Goal: Answer question/provide support: Share knowledge or assist other users

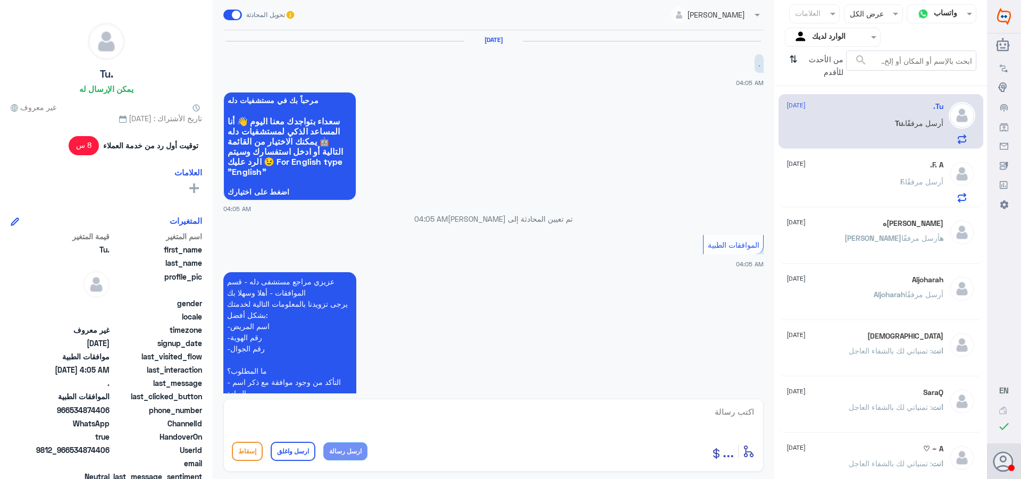
scroll to position [245, 0]
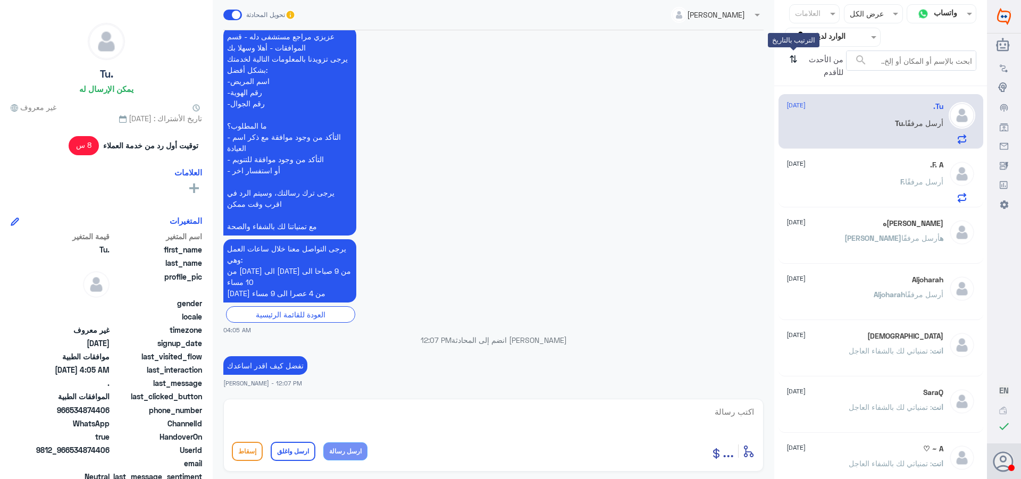
click at [794, 57] on icon "⇅" at bounding box center [794, 64] width 9 height 27
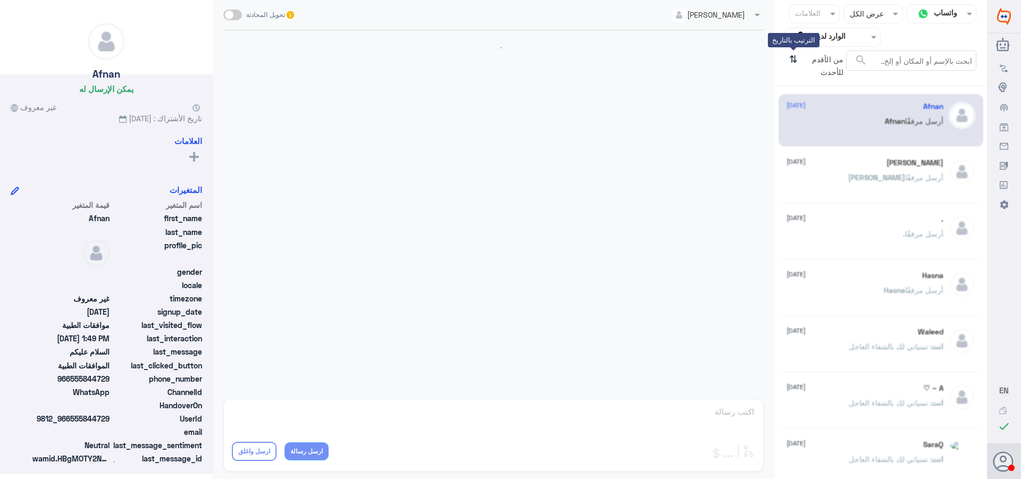
scroll to position [203, 0]
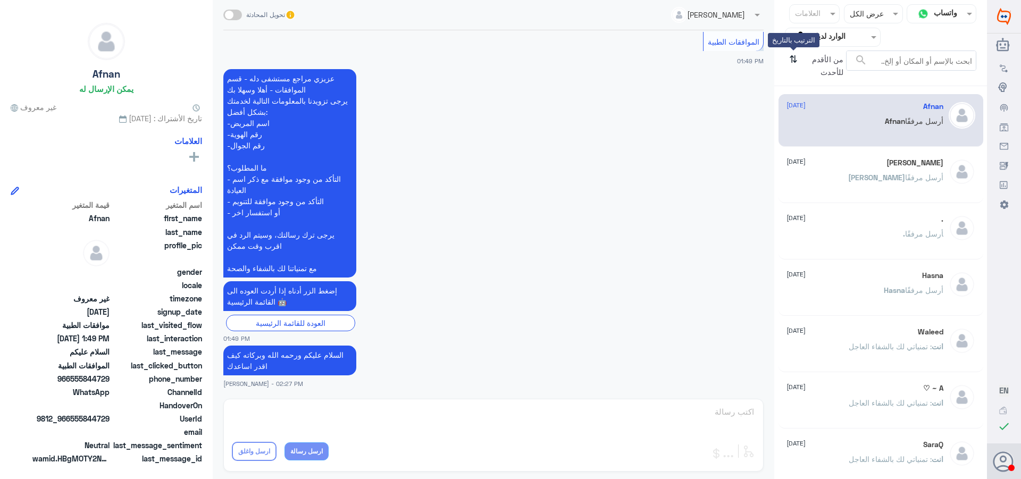
click at [794, 57] on icon "⇅" at bounding box center [794, 64] width 9 height 27
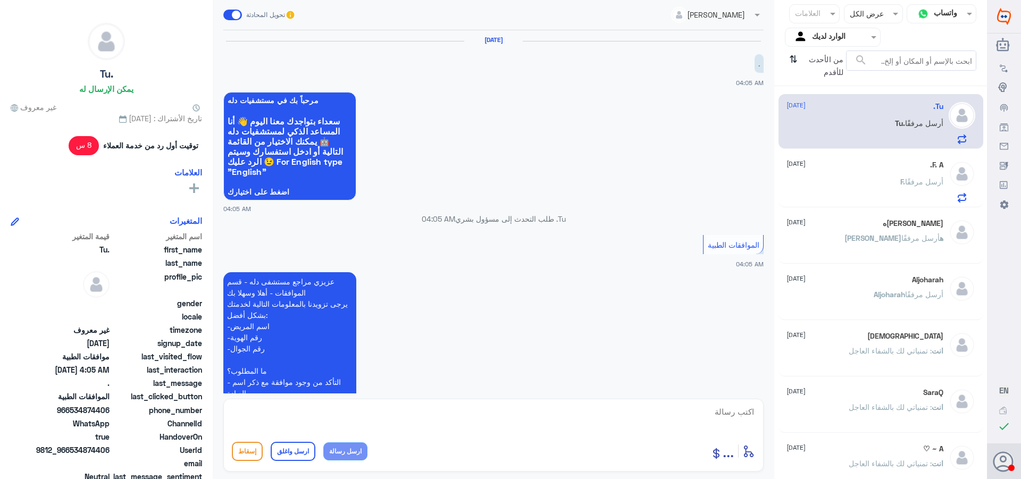
scroll to position [245, 0]
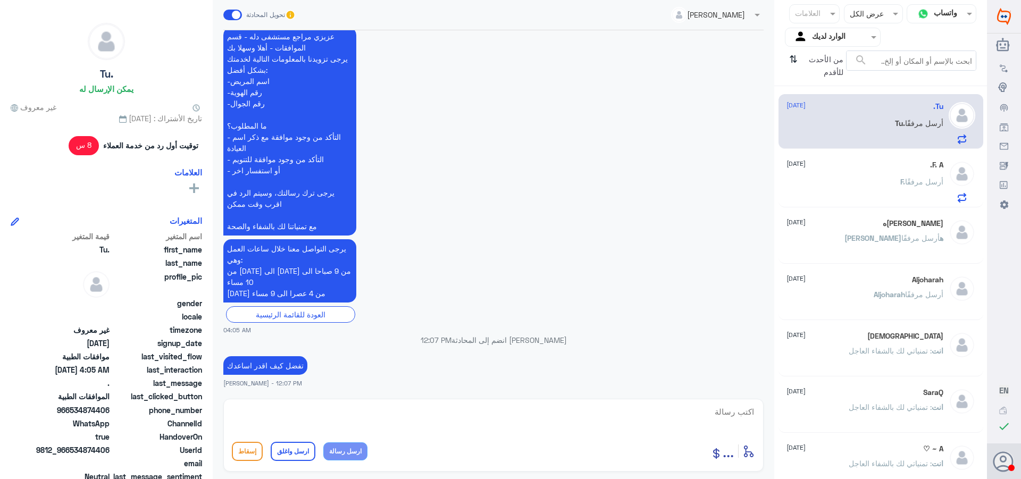
click at [820, 118] on div "[DATE] Tu. أرسل مرفقًا" at bounding box center [865, 123] width 157 height 42
click at [849, 183] on div "F. أرسل مرفقًا" at bounding box center [865, 191] width 157 height 24
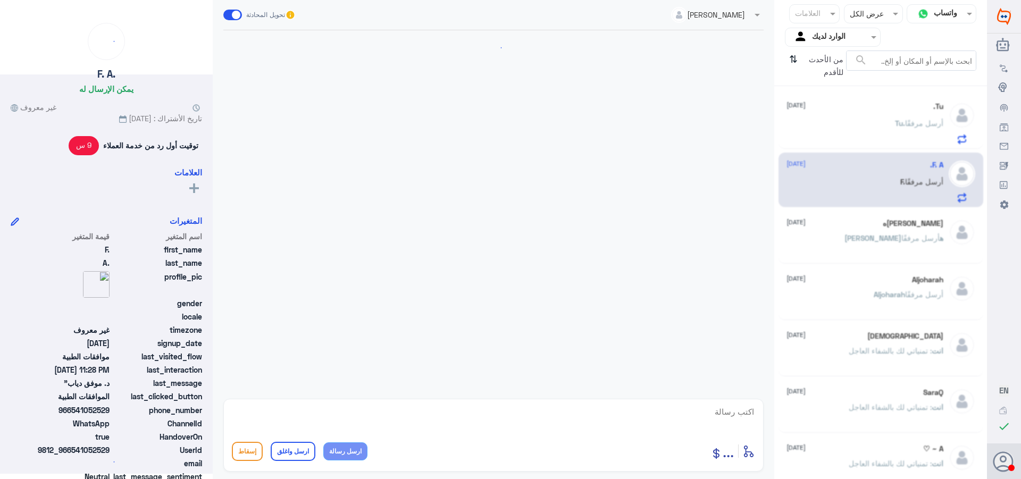
scroll to position [950, 0]
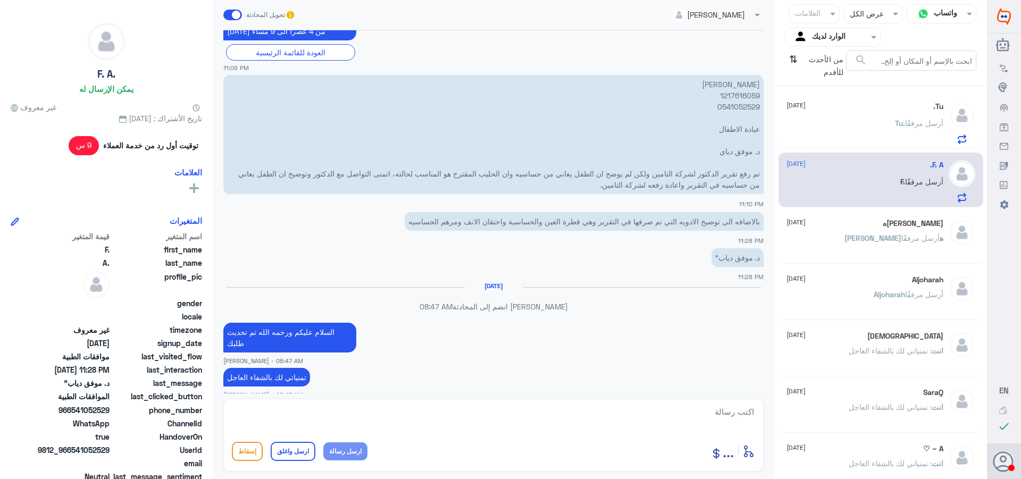
click at [741, 97] on p "[PERSON_NAME] 1217616059 0541052529 عيادة الاطفال د. موفق دياي تم رفع تقرير الد…" at bounding box center [493, 134] width 541 height 119
copy p "1217616059"
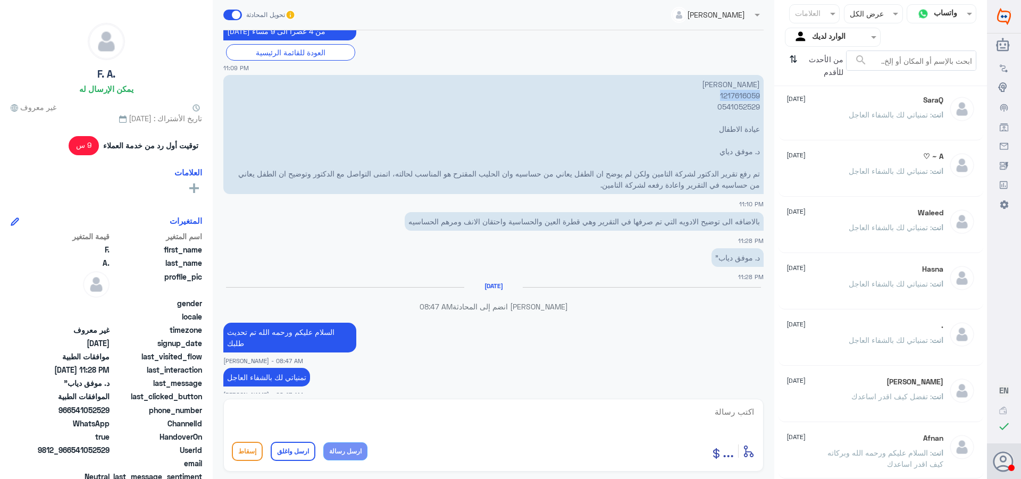
scroll to position [239, 0]
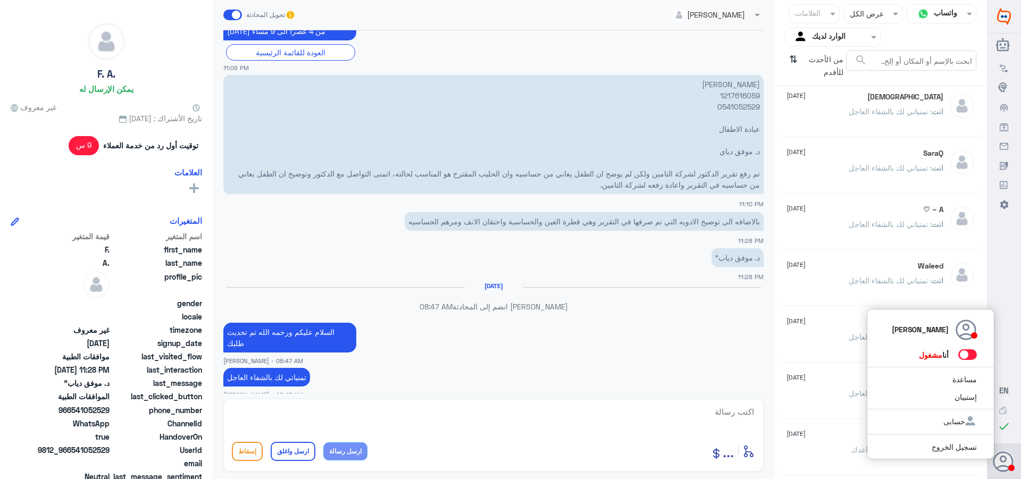
click at [970, 354] on span at bounding box center [968, 355] width 19 height 11
click at [0, 0] on input "checkbox" at bounding box center [0, 0] width 0 height 0
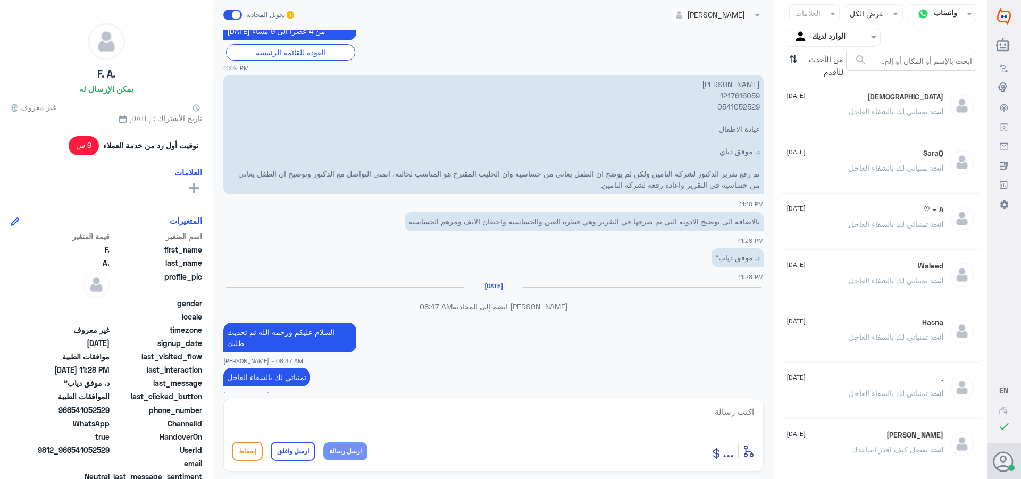
click at [810, 36] on div at bounding box center [833, 37] width 95 height 12
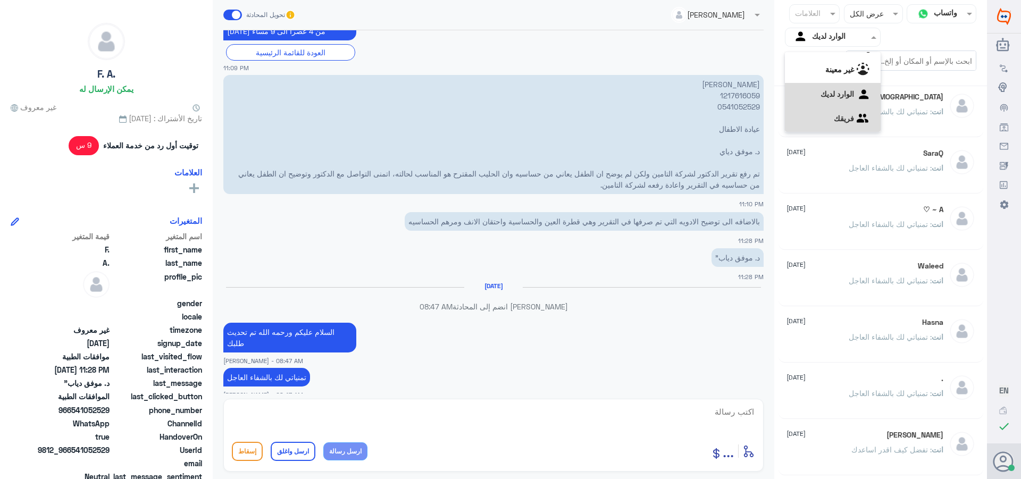
click at [824, 113] on div "فريقك" at bounding box center [833, 119] width 96 height 24
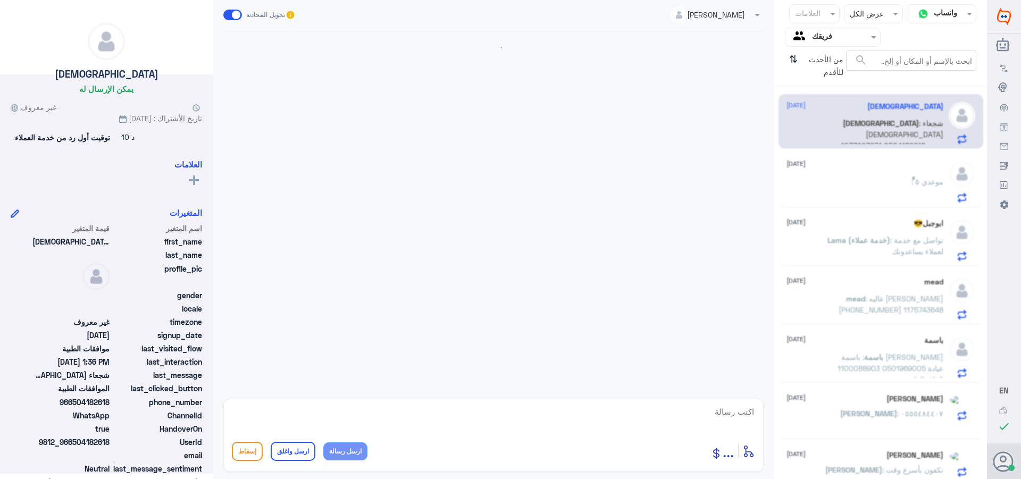
scroll to position [878, 0]
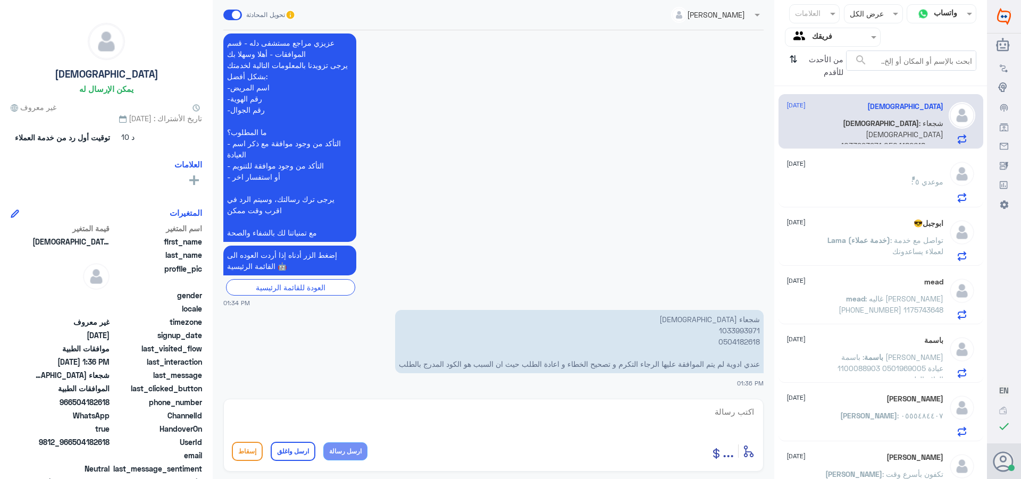
click at [738, 329] on p "شجعاء السبيعي 1033993971 0504182618 عندي ادوية لم يتم الموافقة عليها الرجاء الت…" at bounding box center [579, 341] width 369 height 63
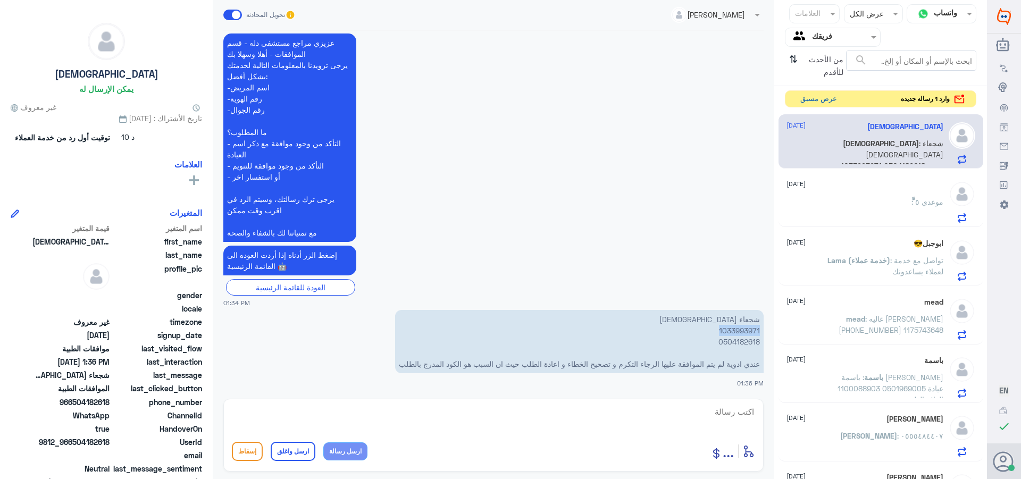
click at [809, 99] on button "عرض مسبق" at bounding box center [818, 99] width 45 height 16
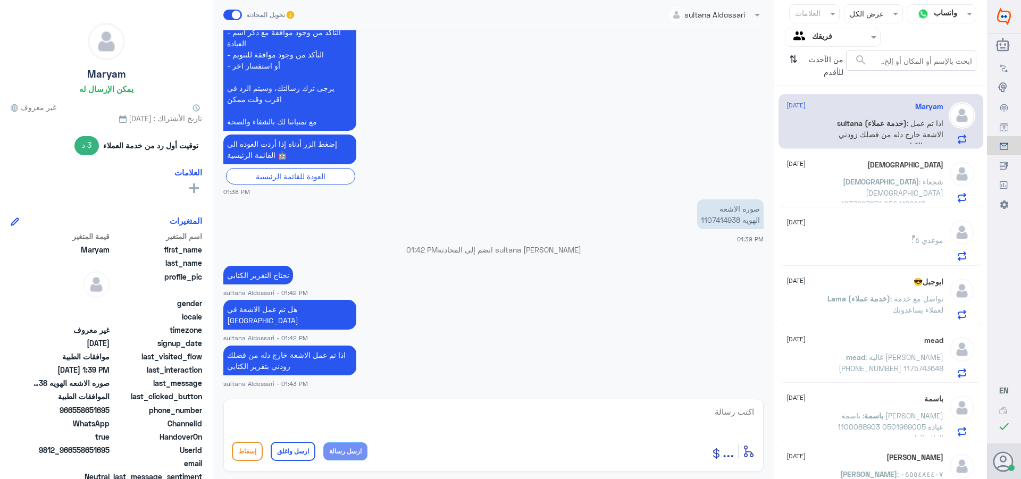
click at [712, 229] on p "صوره الاشعه الهويه 1107414938" at bounding box center [730, 215] width 67 height 30
copy p "1107414938"
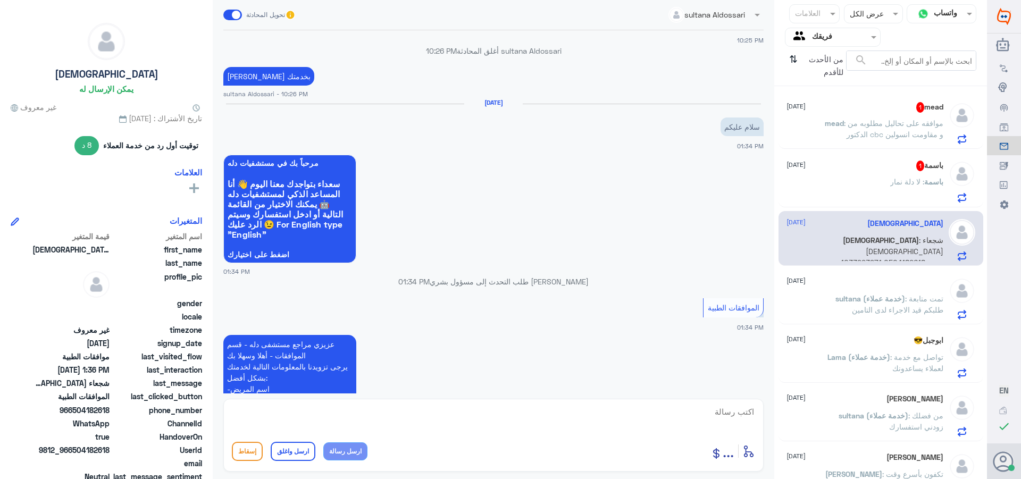
scroll to position [889, 0]
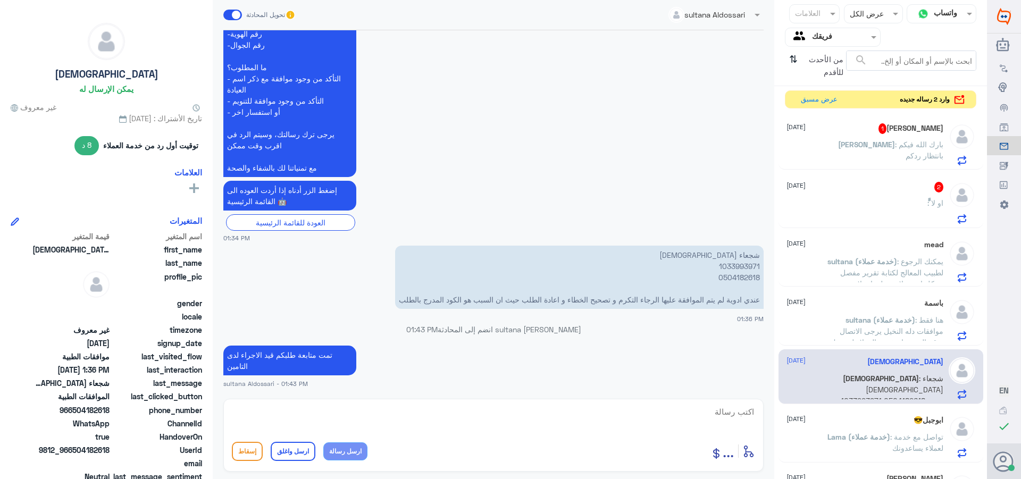
drag, startPoint x: 823, startPoint y: 32, endPoint x: 816, endPoint y: 42, distance: 11.8
click at [823, 32] on input "text" at bounding box center [841, 37] width 59 height 12
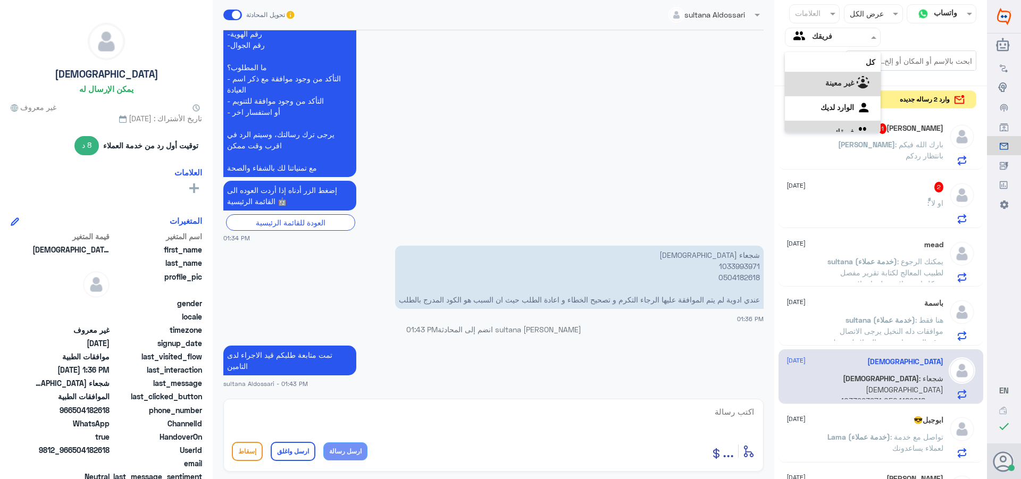
scroll to position [13, 0]
click at [812, 88] on div "الوارد لديك" at bounding box center [833, 95] width 96 height 24
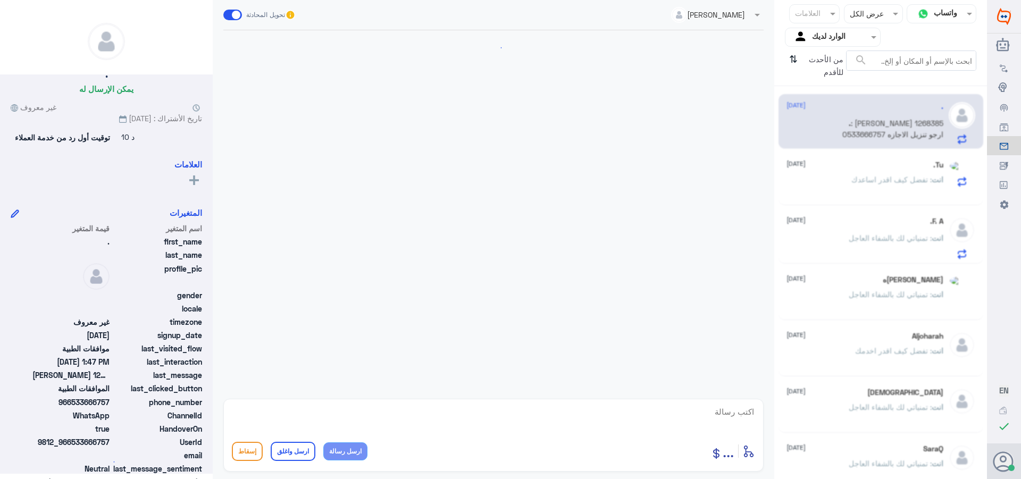
scroll to position [800, 0]
